Goal: Communication & Community: Answer question/provide support

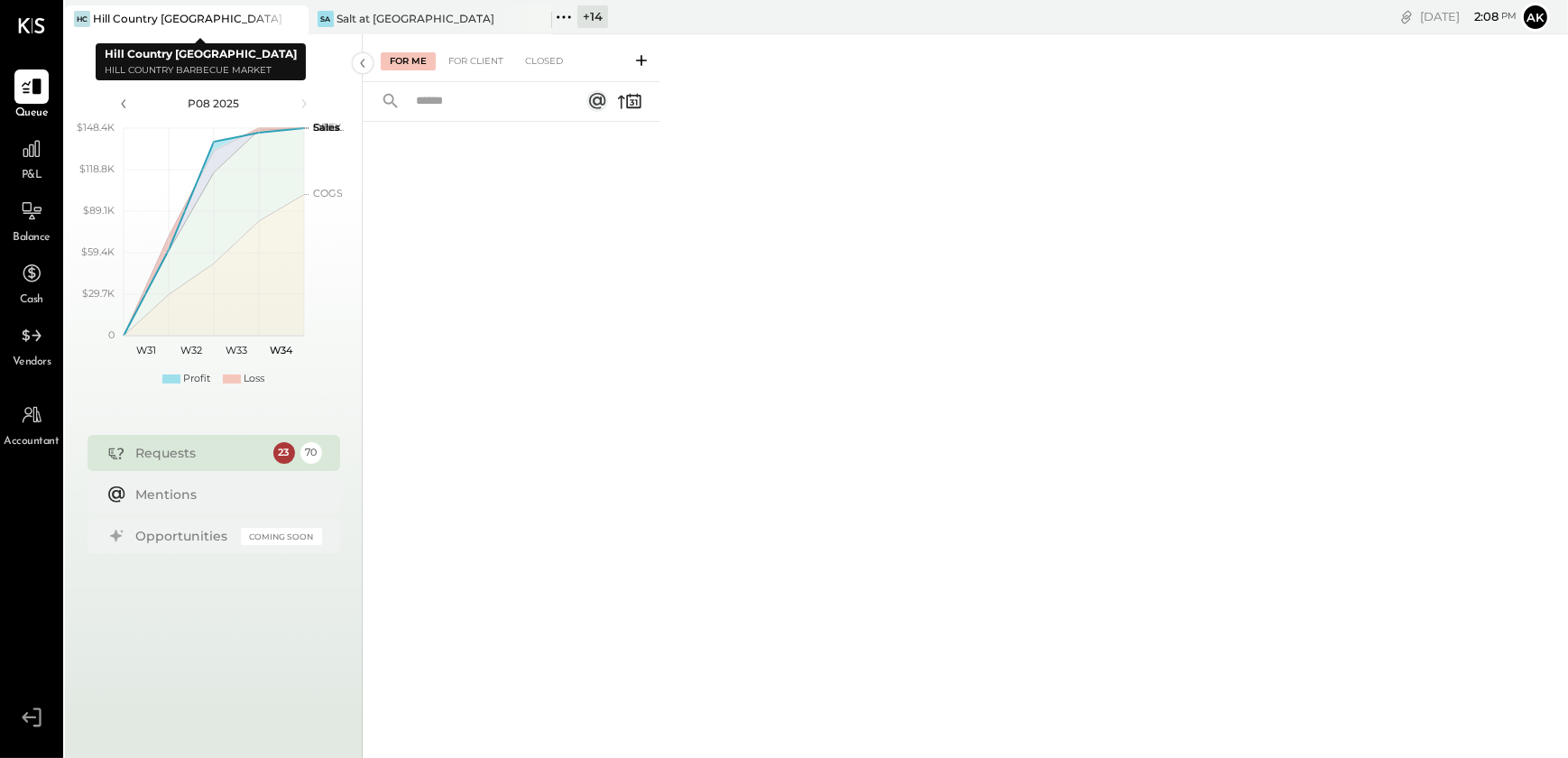
click at [293, 19] on icon at bounding box center [292, 20] width 9 height 9
click at [168, 19] on div "Sa Salt at [GEOGRAPHIC_DATA]" at bounding box center [173, 19] width 216 height 16
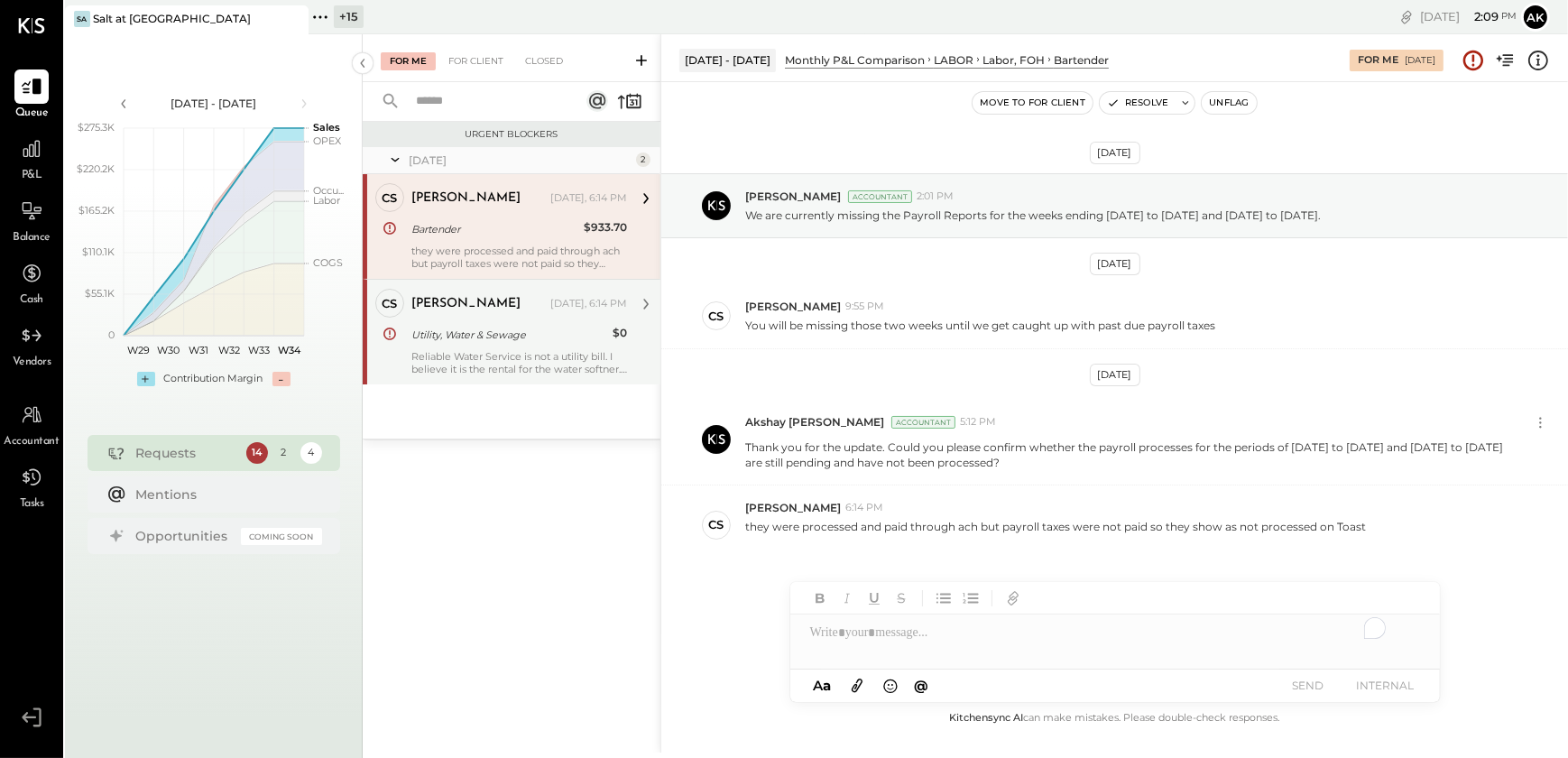
click at [430, 328] on div "Utility, Water & Sewage" at bounding box center [509, 334] width 196 height 18
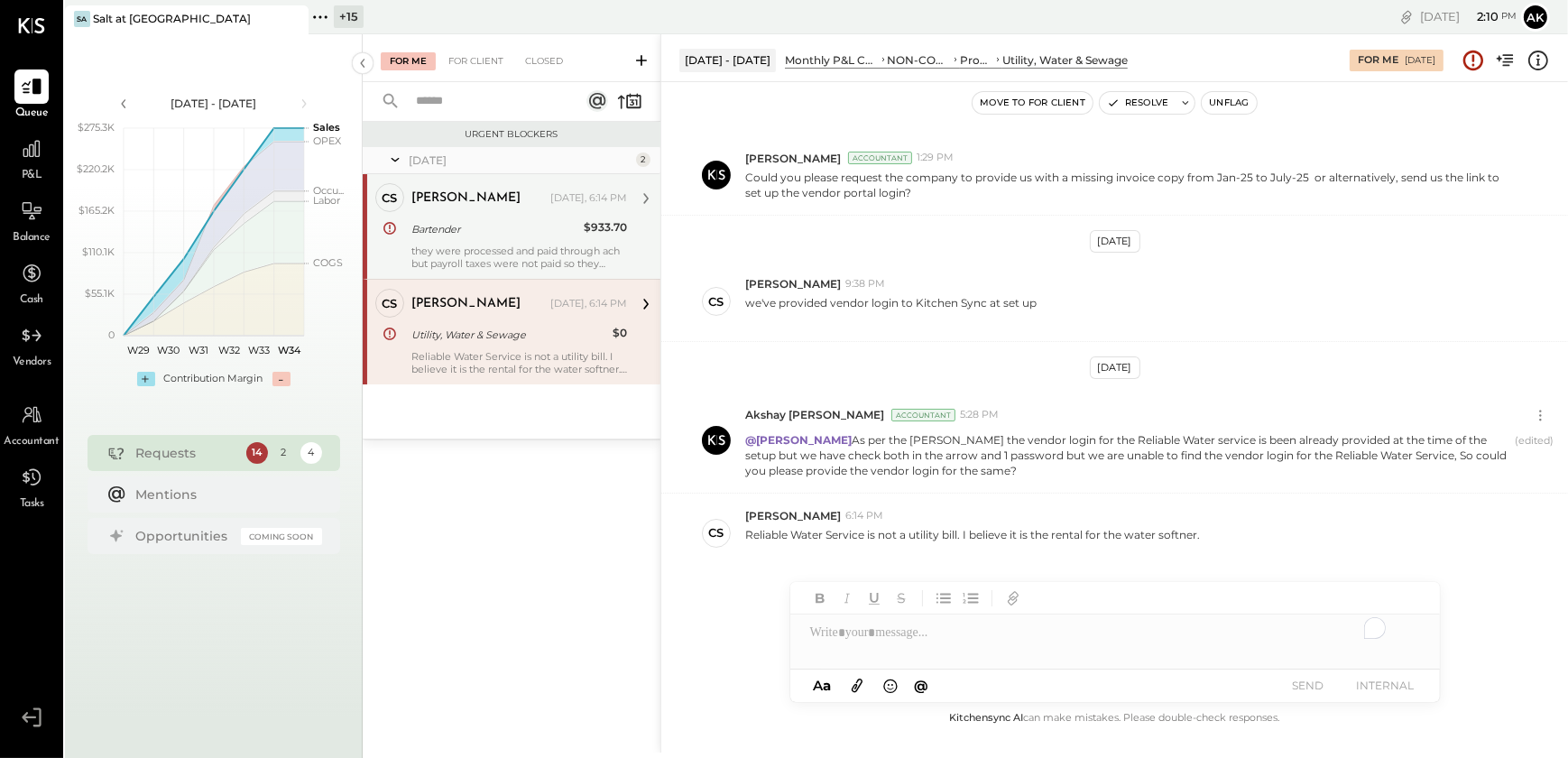
click at [490, 265] on div "they were processed and paid through ach but payroll taxes were not paid so the…" at bounding box center [519, 256] width 215 height 25
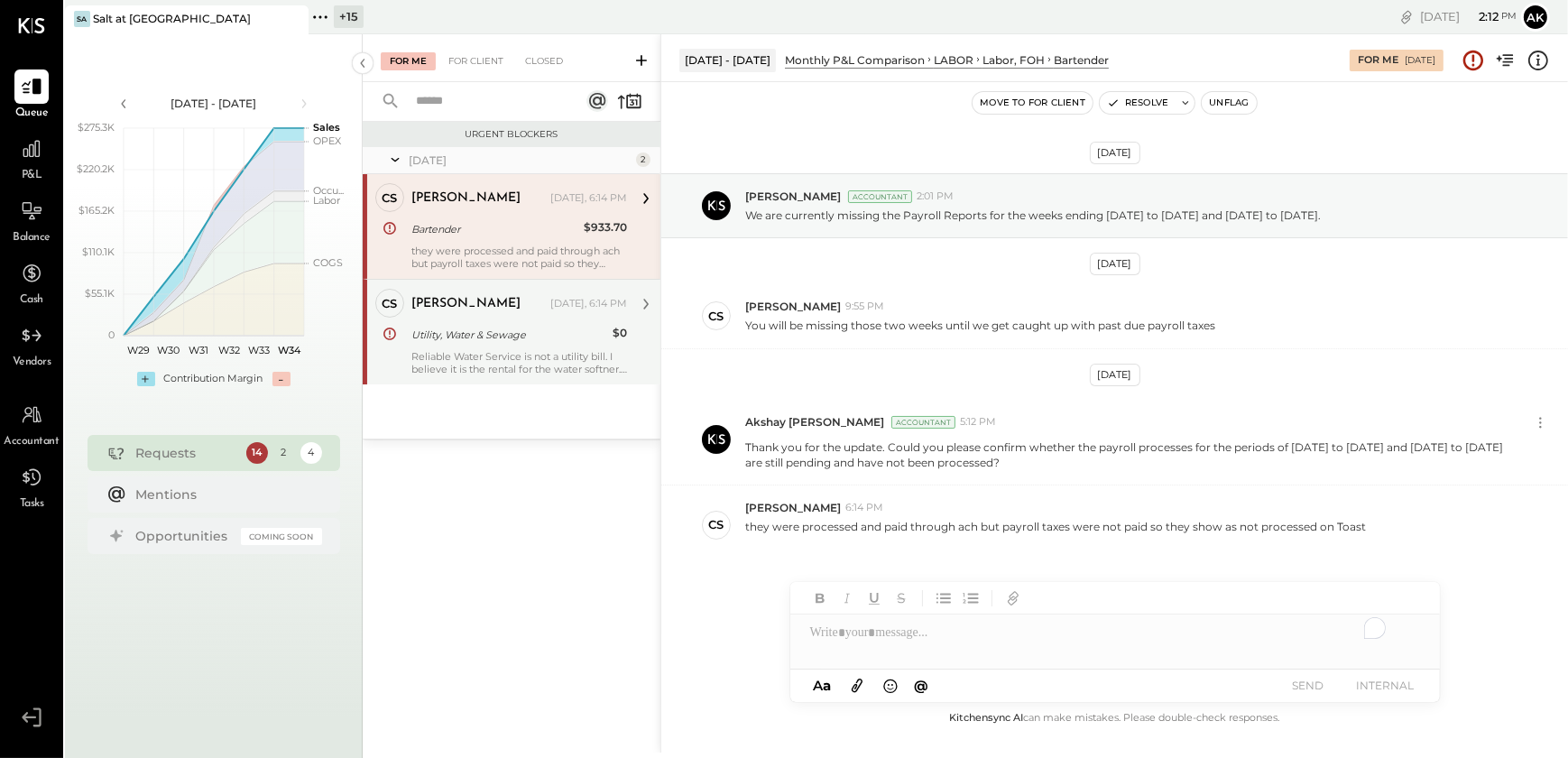
click at [541, 340] on div "Utility, Water & Sewage" at bounding box center [509, 334] width 196 height 18
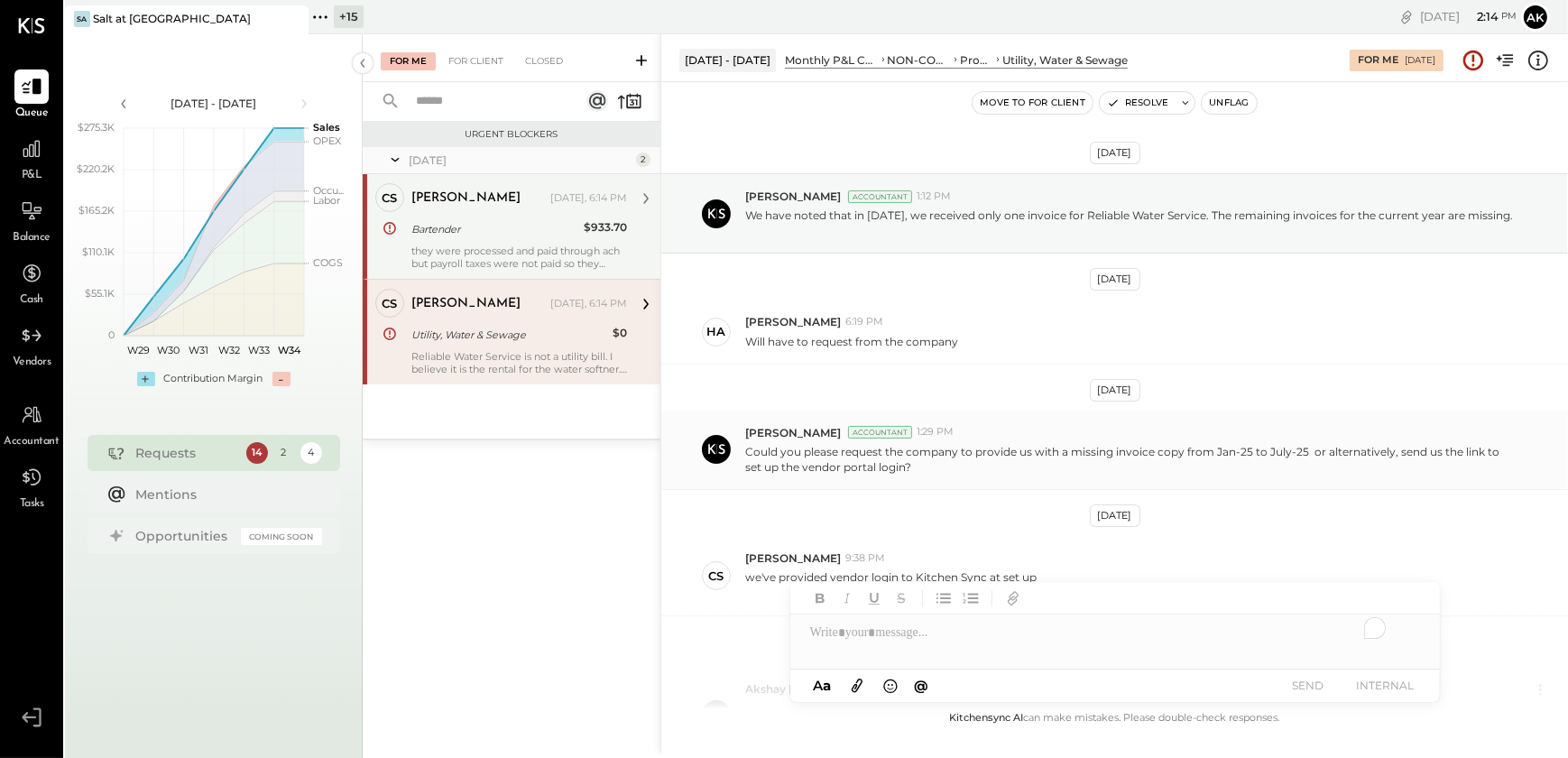
scroll to position [289, 0]
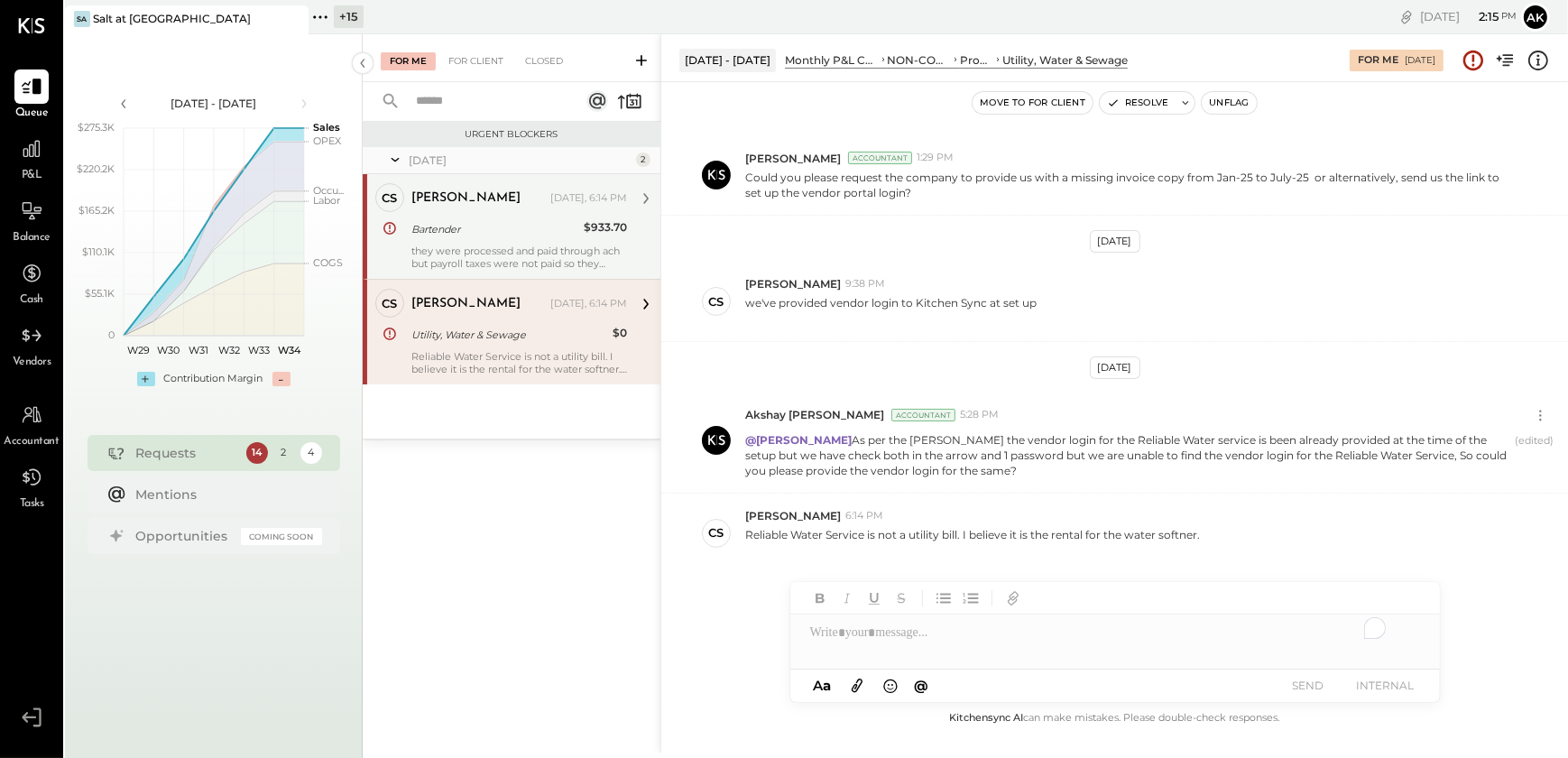
click at [868, 635] on div "To enrich screen reader interactions, please activate Accessibility in Grammarl…" at bounding box center [1115, 633] width 650 height 36
click at [1409, 641] on icon at bounding box center [1402, 634] width 21 height 21
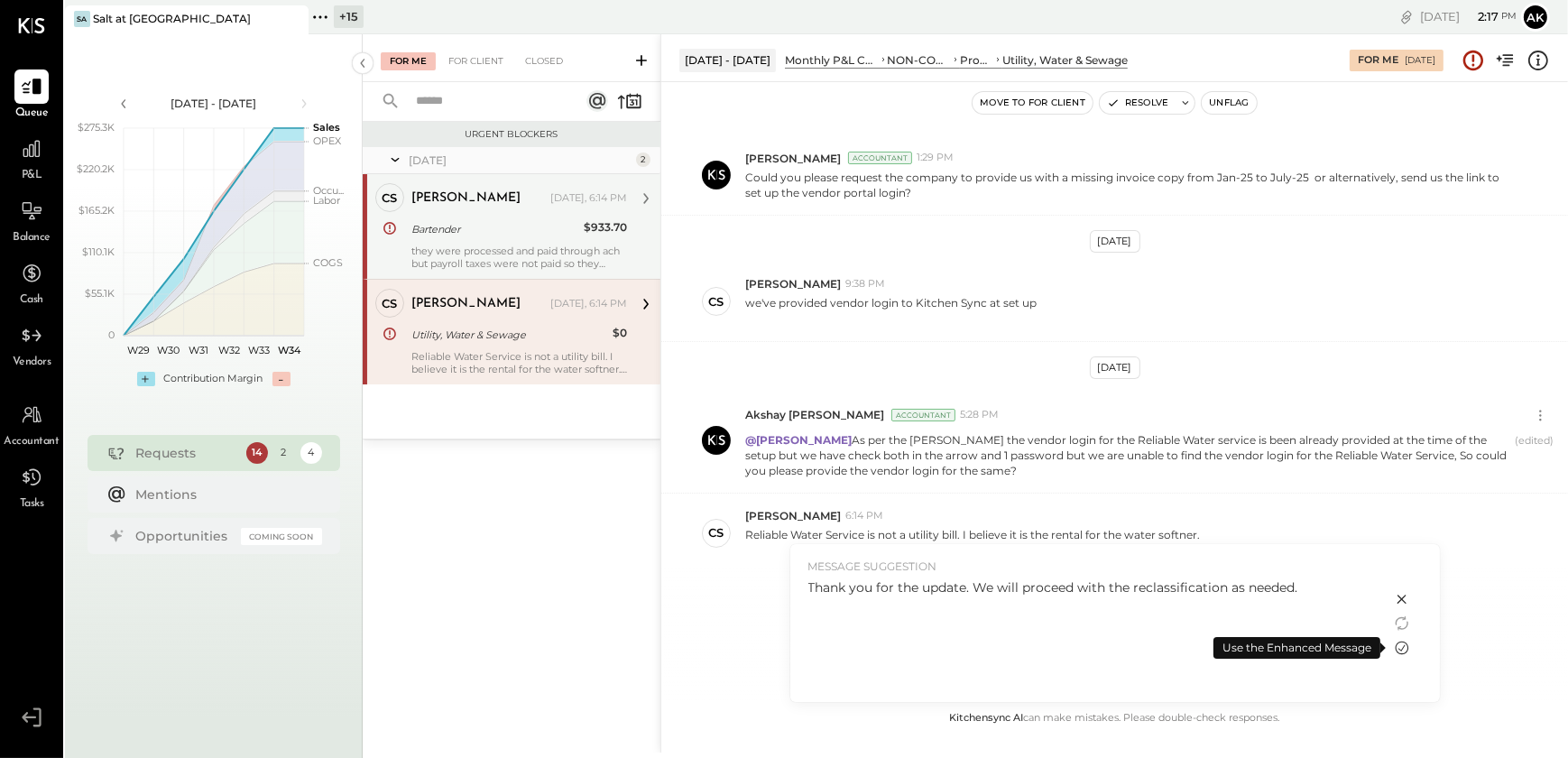
click at [1405, 648] on icon at bounding box center [1402, 647] width 21 height 21
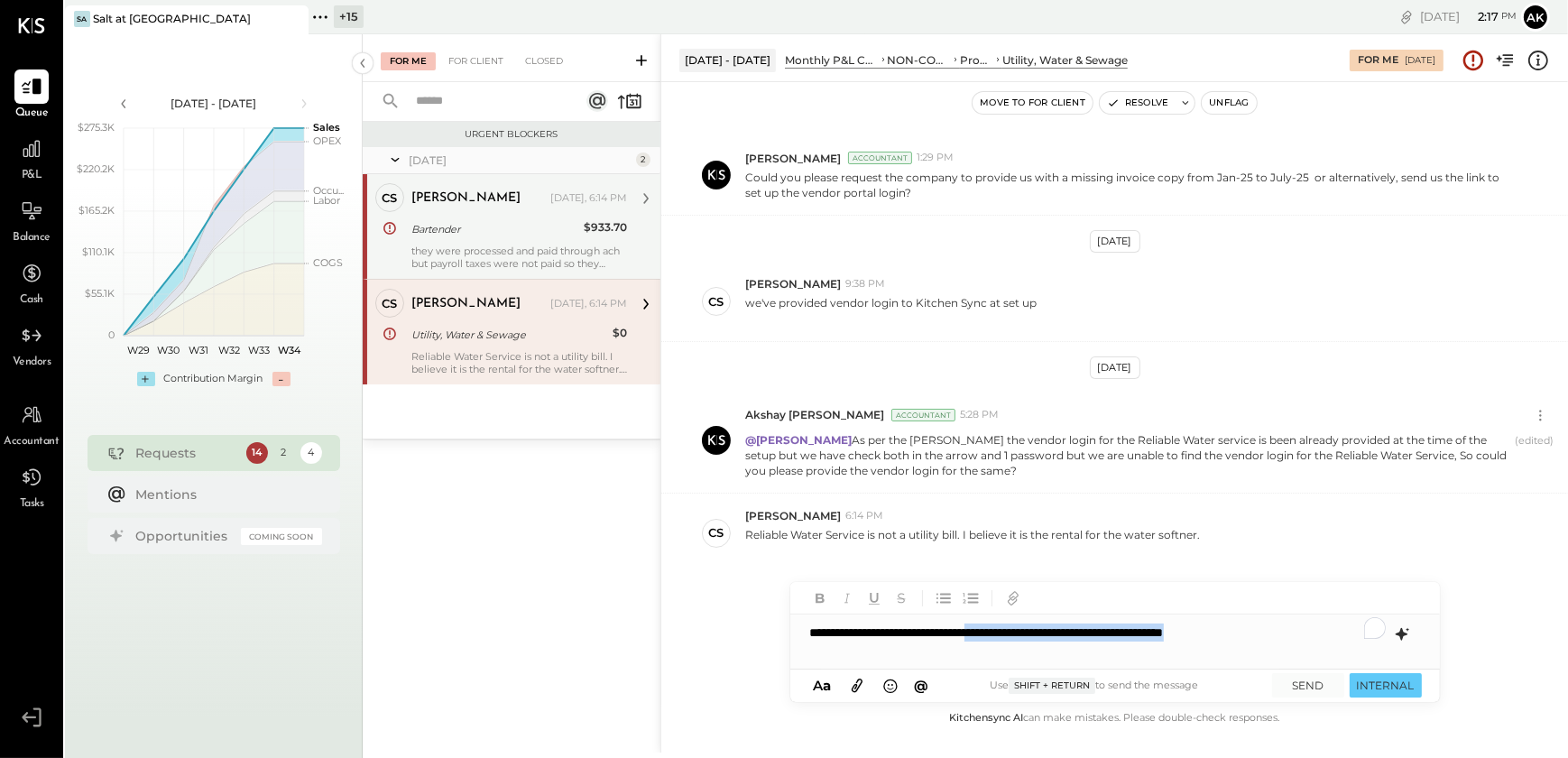
drag, startPoint x: 1022, startPoint y: 634, endPoint x: 1303, endPoint y: 647, distance: 281.3
click at [1303, 647] on div "**********" at bounding box center [1115, 633] width 650 height 36
click at [1324, 690] on button "SEND" at bounding box center [1308, 686] width 72 height 24
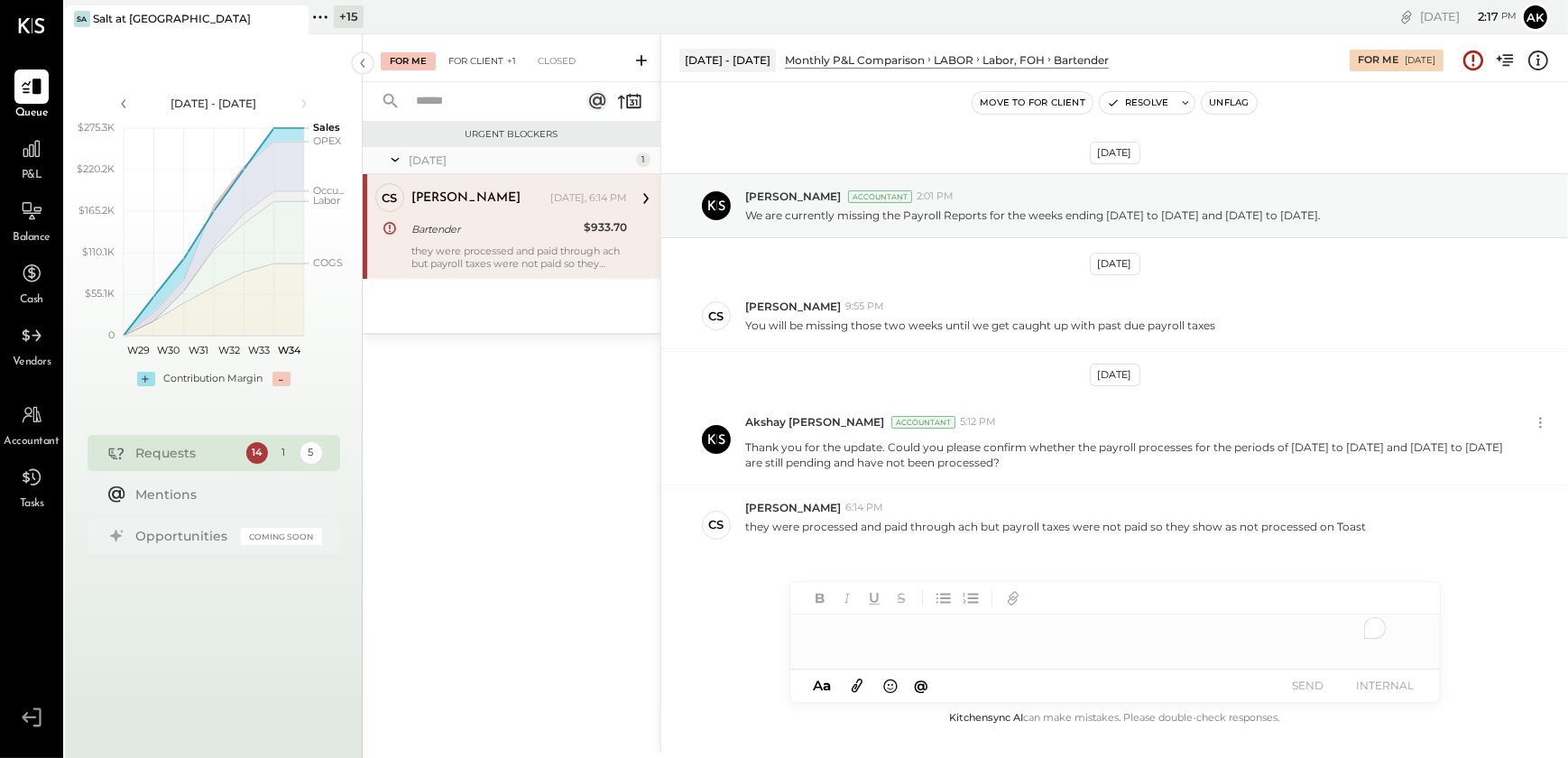
click at [476, 59] on div "For Client +1" at bounding box center [482, 60] width 85 height 18
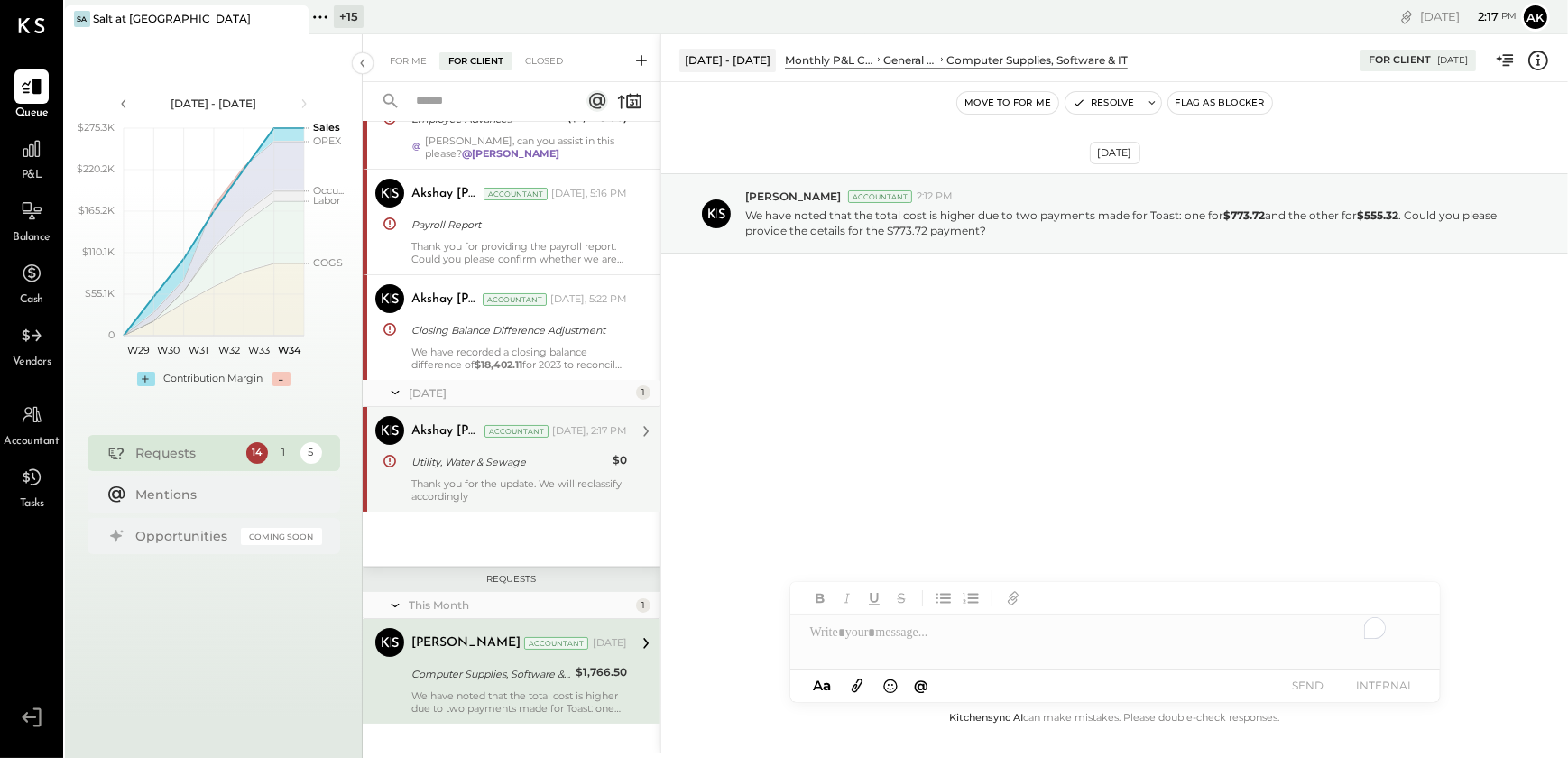
scroll to position [127, 0]
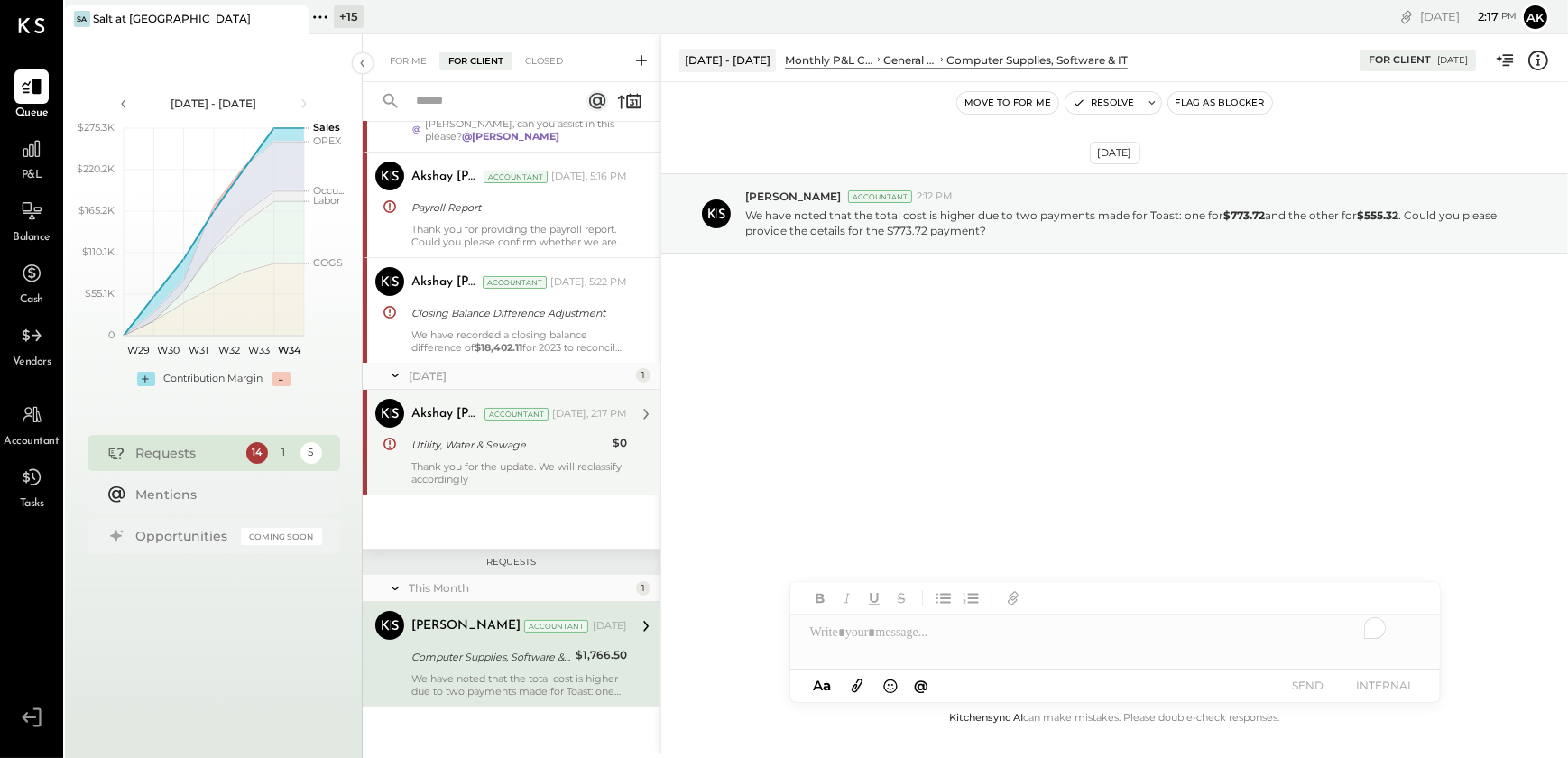
click at [497, 484] on div "Thank you for the update. We will reclassify accordingly" at bounding box center [519, 473] width 215 height 25
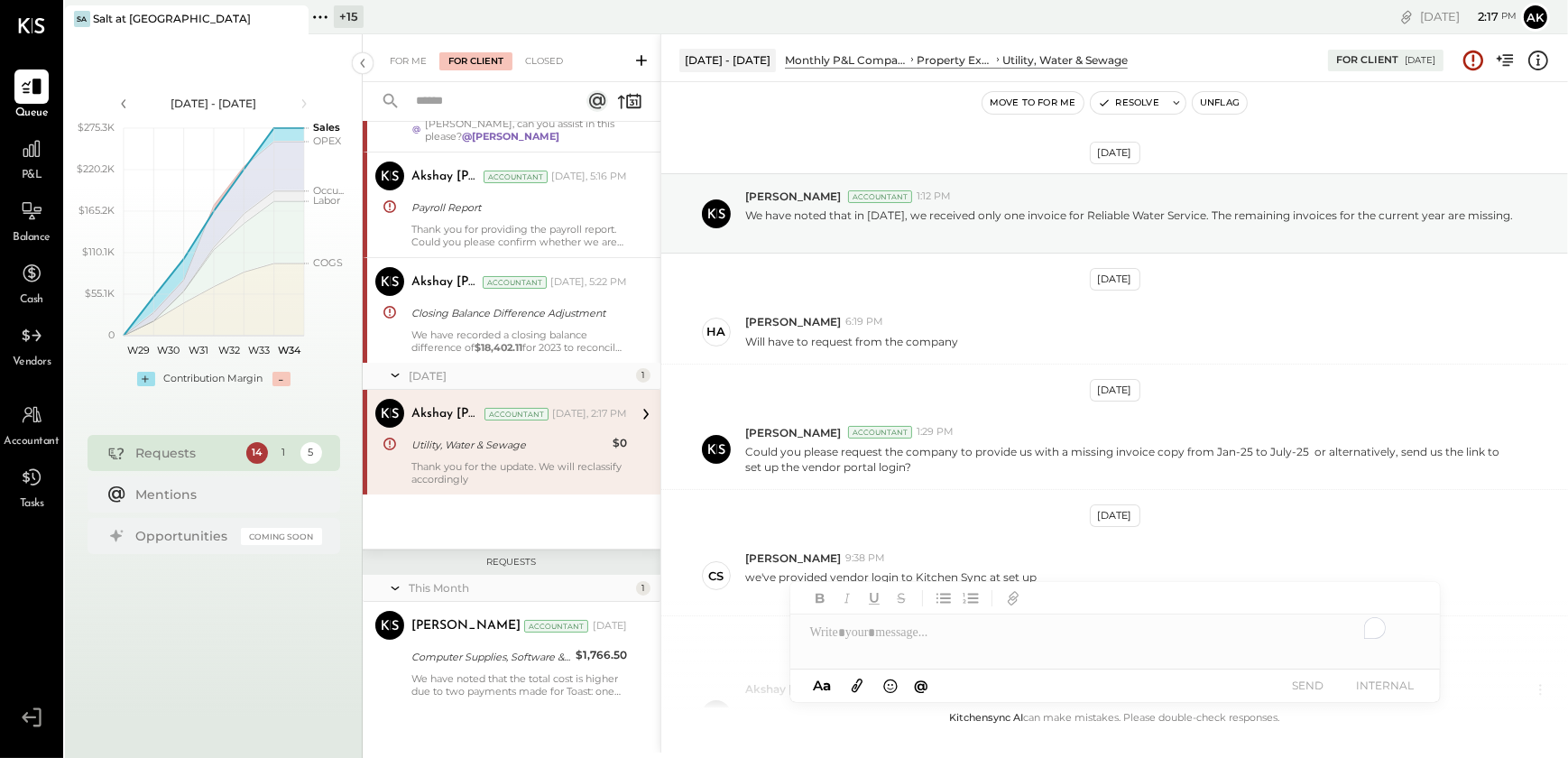
scroll to position [409, 0]
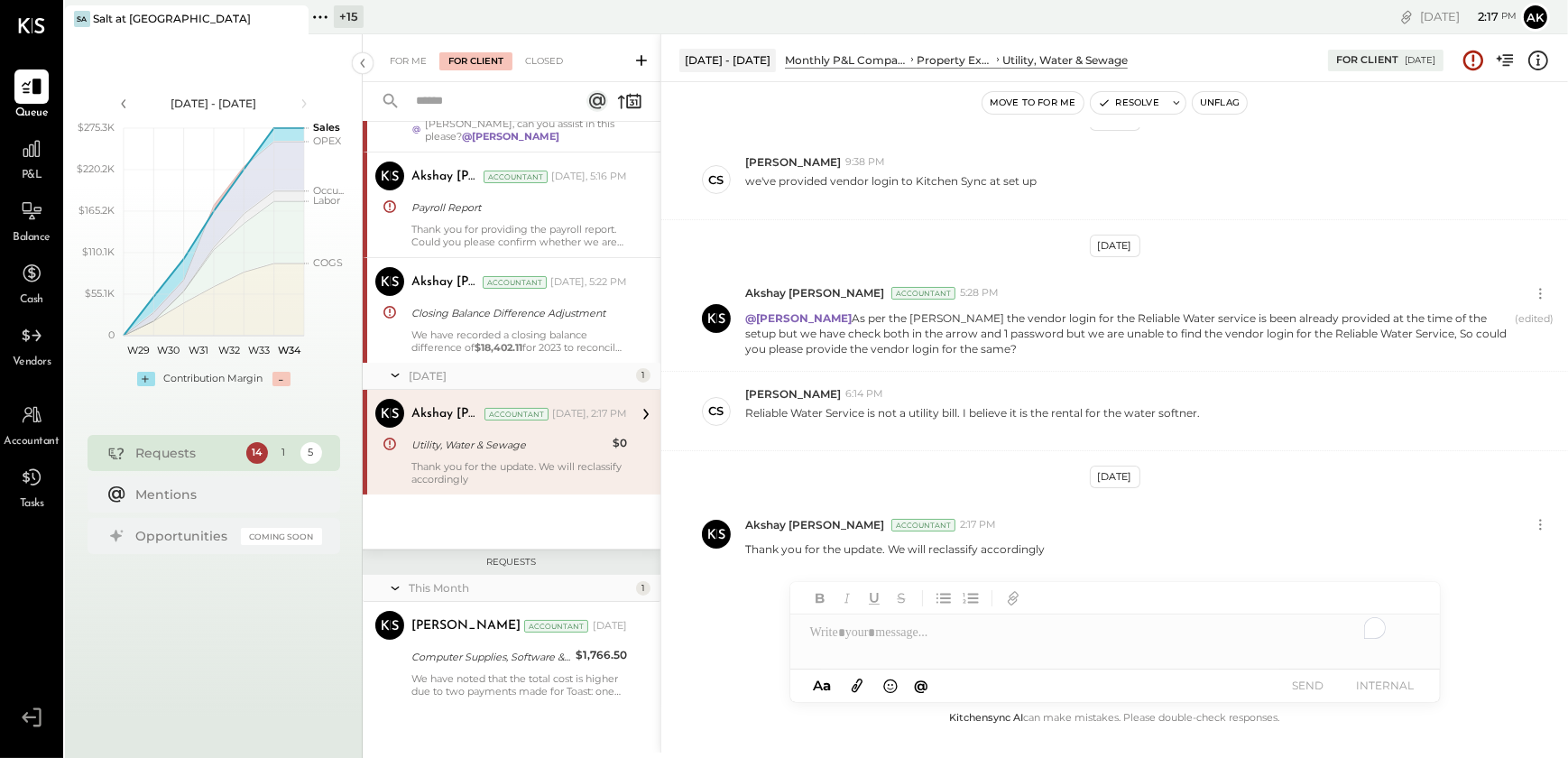
click at [956, 478] on div "[DATE] [PERSON_NAME] Accountant 1:12 PM We have noted that in [DATE], we receiv…" at bounding box center [1114, 417] width 907 height 581
click at [1137, 100] on button "Resolve" at bounding box center [1129, 102] width 76 height 21
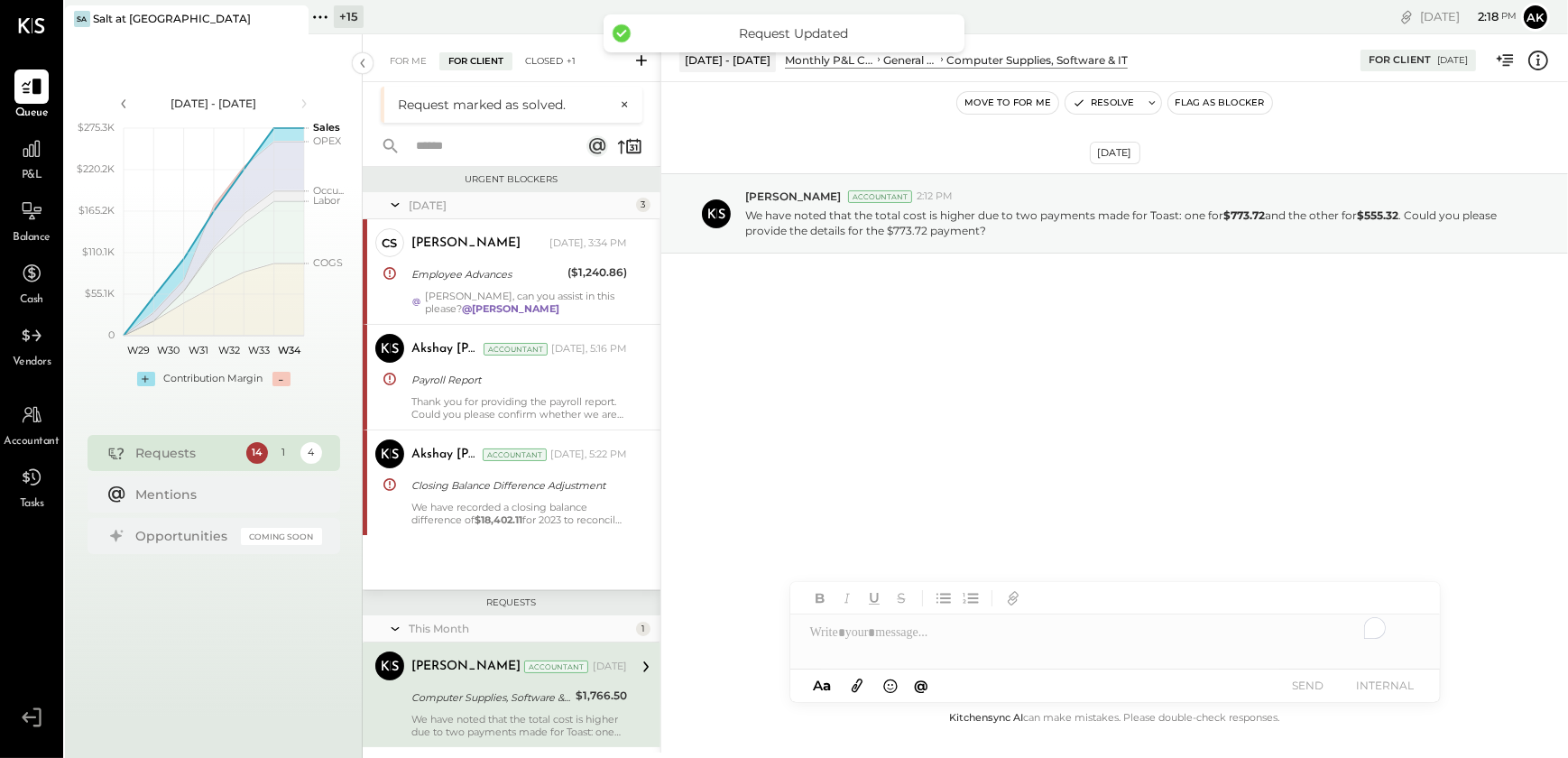
click at [551, 54] on div "Closed +1" at bounding box center [551, 60] width 69 height 18
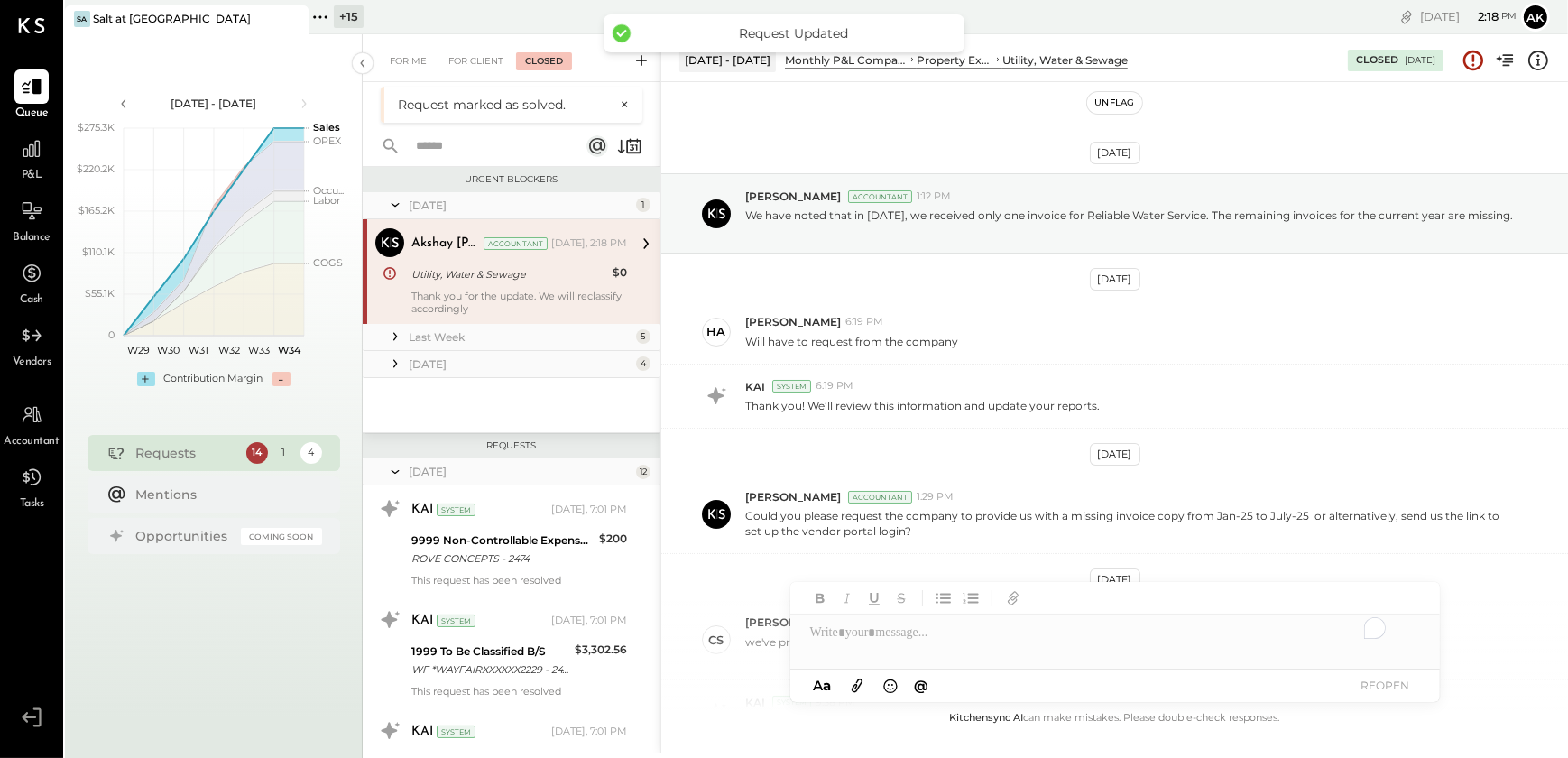
scroll to position [602, 0]
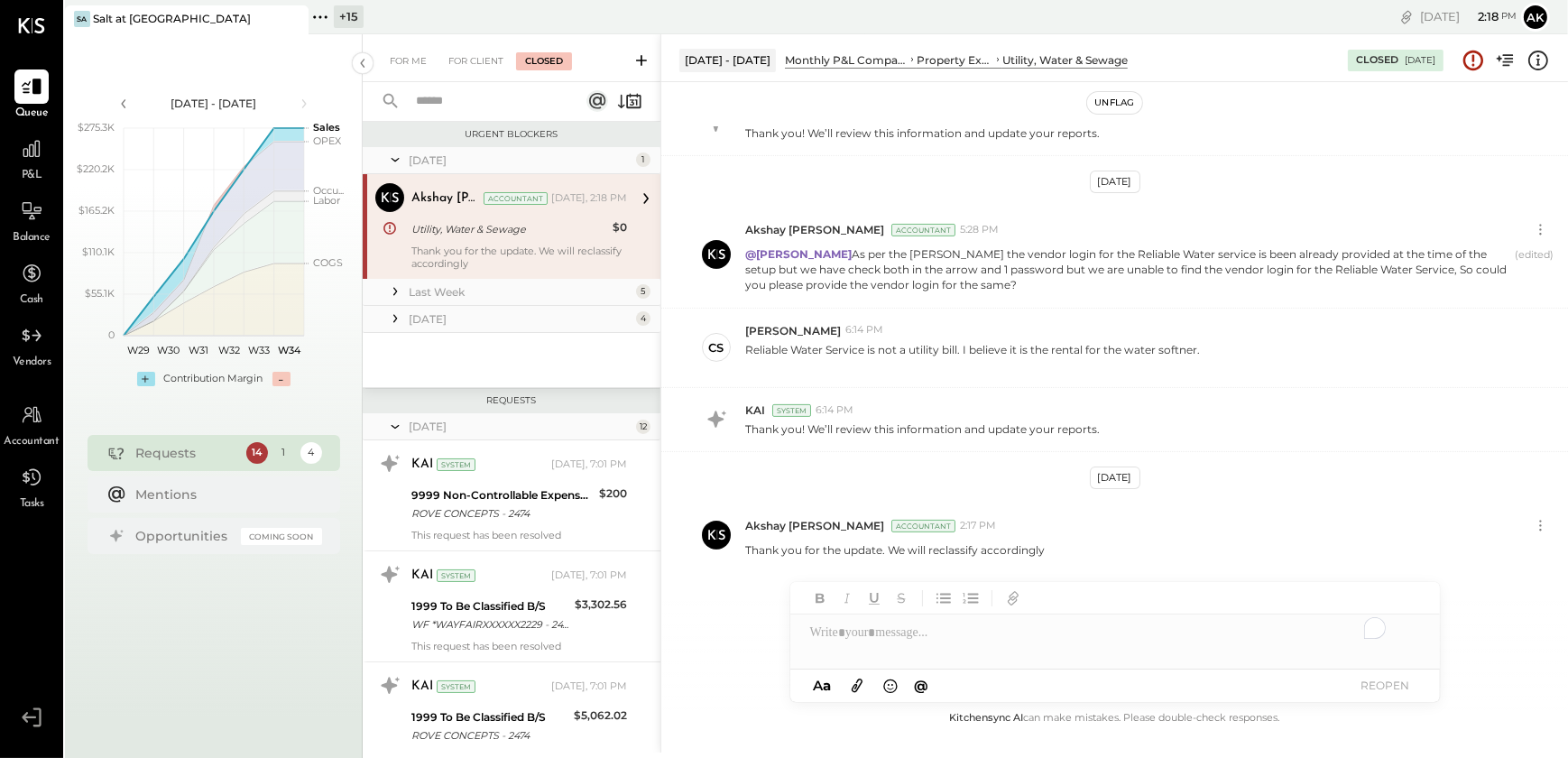
click at [1121, 104] on button "Unflag" at bounding box center [1114, 102] width 54 height 21
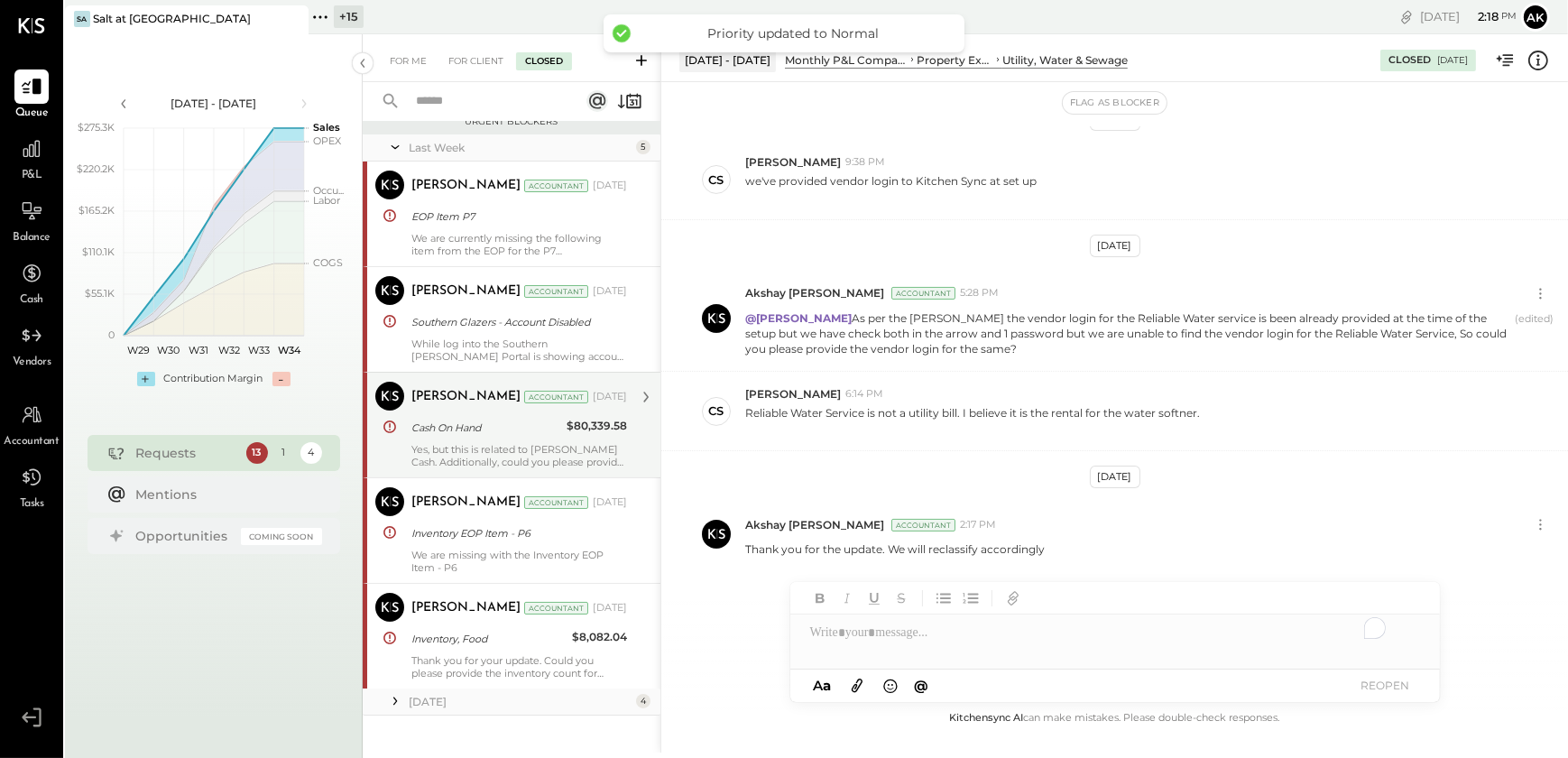
scroll to position [0, 0]
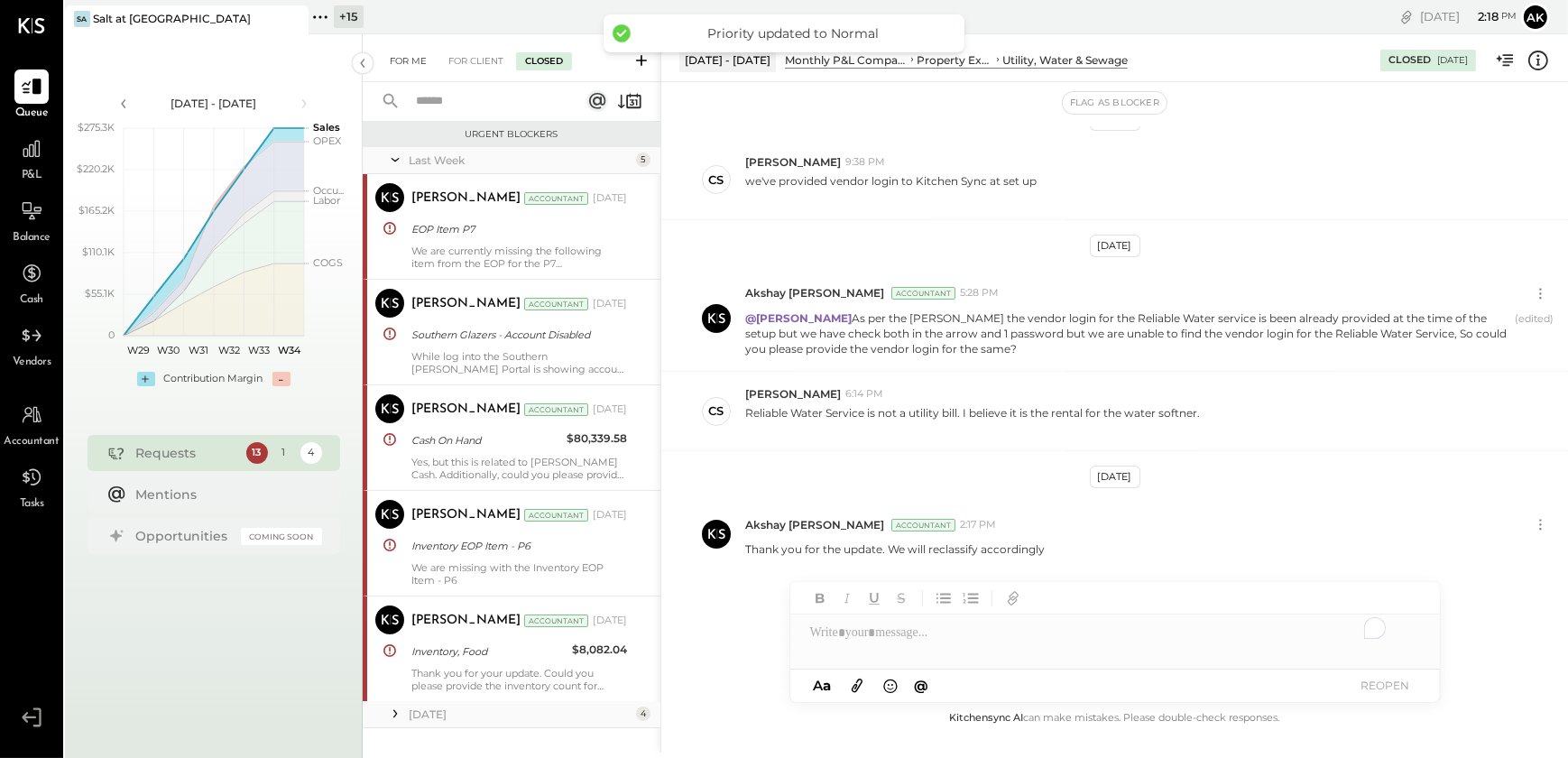
click at [399, 66] on div "For Me" at bounding box center [408, 60] width 55 height 18
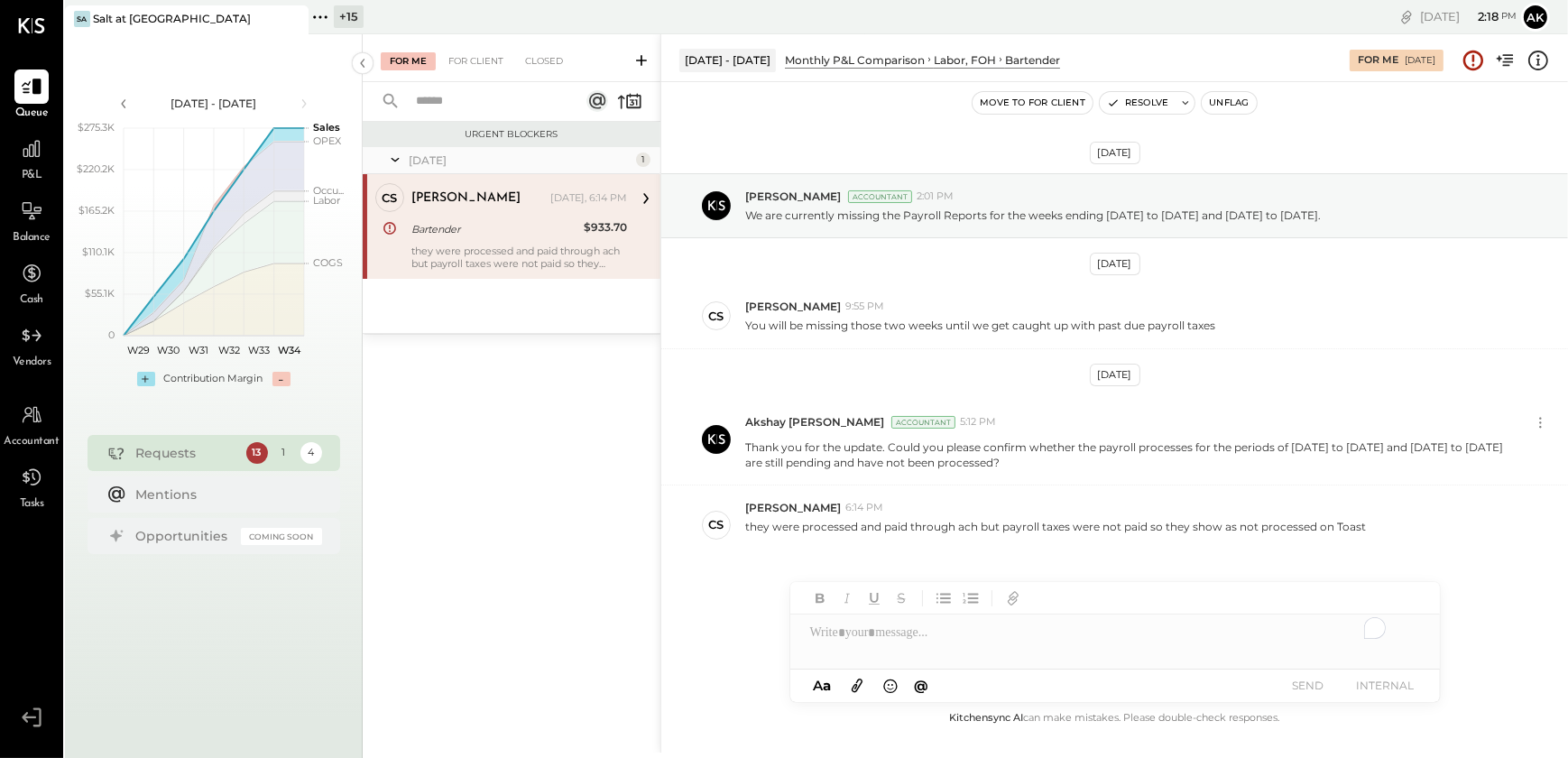
click at [475, 238] on div "Bartender" at bounding box center [495, 229] width 167 height 18
click at [869, 638] on div "To enrich screen reader interactions, please activate Accessibility in Grammarl…" at bounding box center [1115, 633] width 650 height 36
click at [981, 634] on div "**********" at bounding box center [1115, 633] width 650 height 36
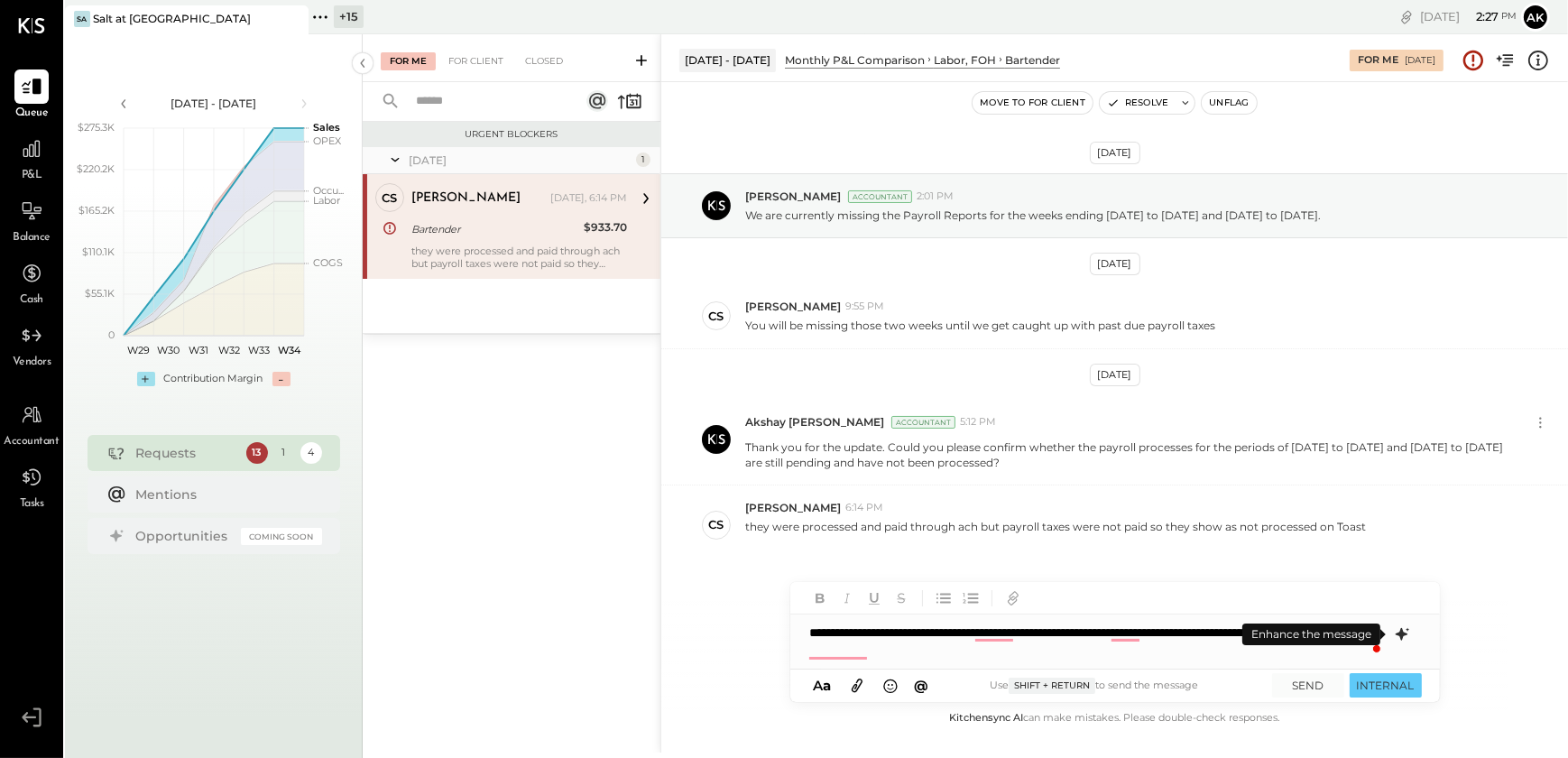
click at [1400, 637] on icon at bounding box center [1401, 634] width 12 height 13
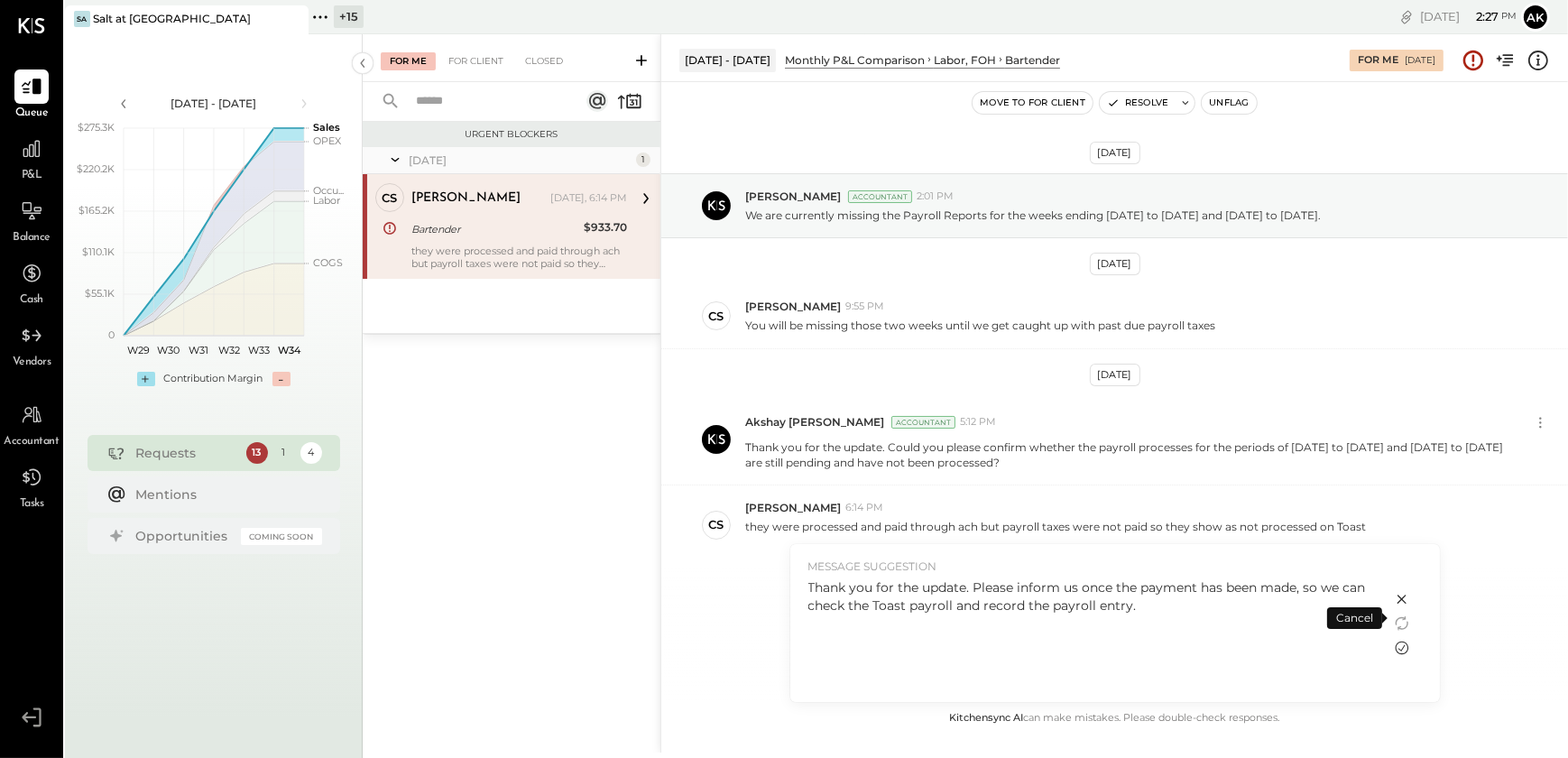
click at [1399, 641] on icon at bounding box center [1402, 647] width 21 height 21
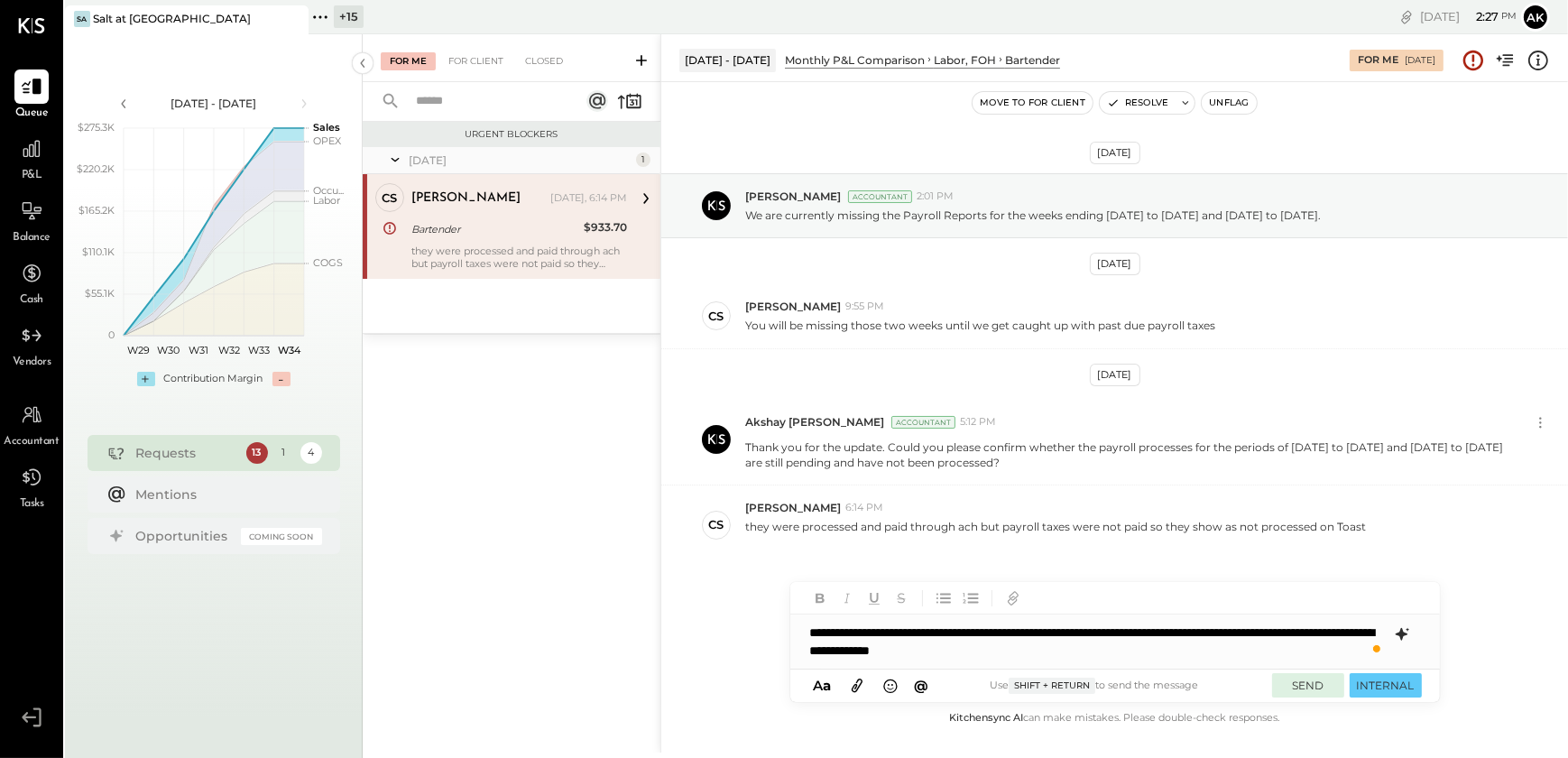
click at [1299, 692] on button "SEND" at bounding box center [1308, 686] width 72 height 24
